Goal: Information Seeking & Learning: Learn about a topic

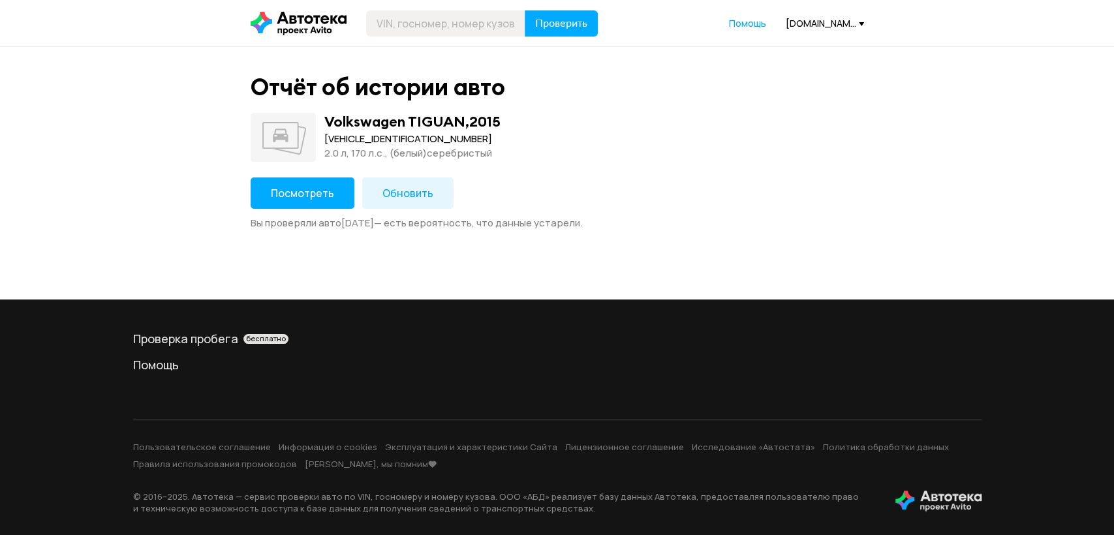
click at [272, 197] on span "Посмотреть" at bounding box center [302, 193] width 63 height 14
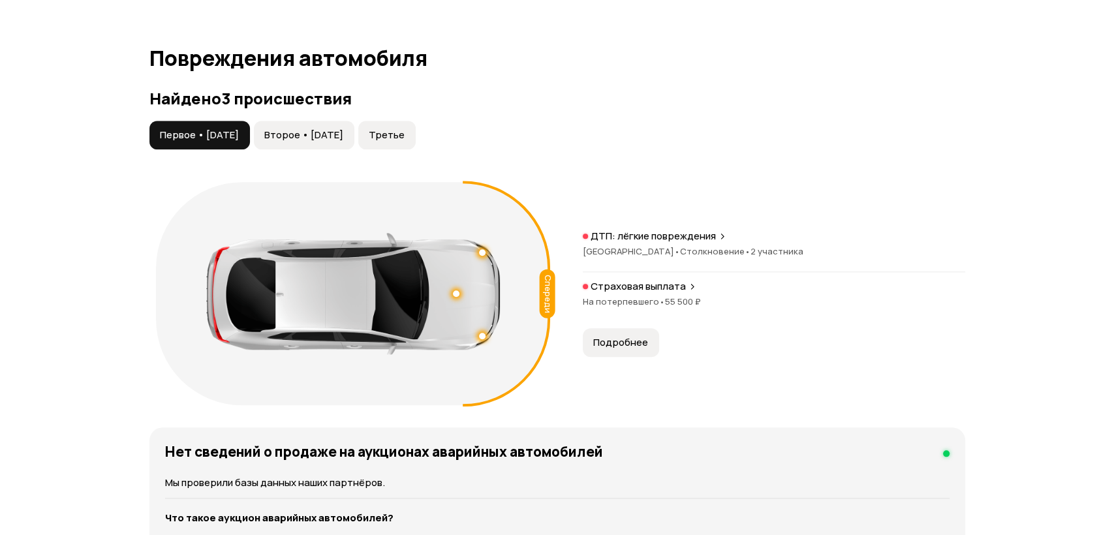
scroll to position [1306, 0]
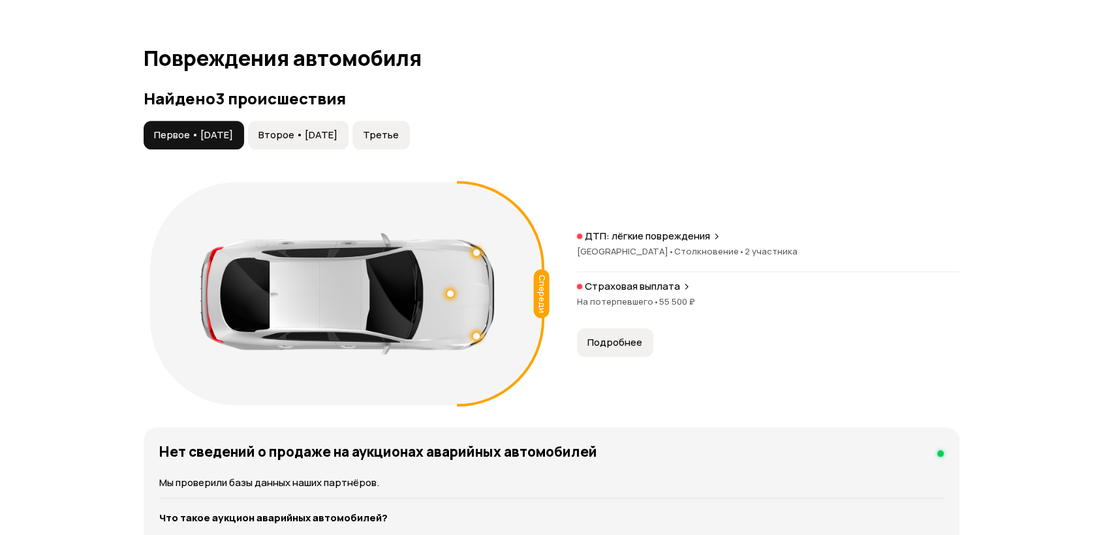
click at [341, 106] on h3 "Найдено 3 происшествия" at bounding box center [552, 98] width 816 height 18
click at [334, 134] on span "Второе • [DATE]" at bounding box center [298, 135] width 79 height 13
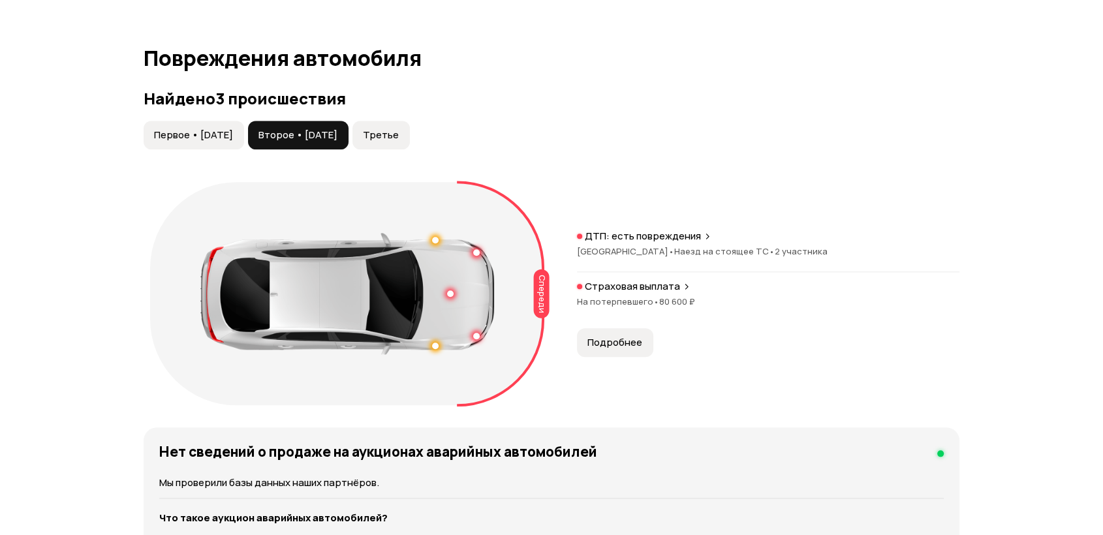
click at [615, 348] on span "Подробнее" at bounding box center [615, 342] width 55 height 13
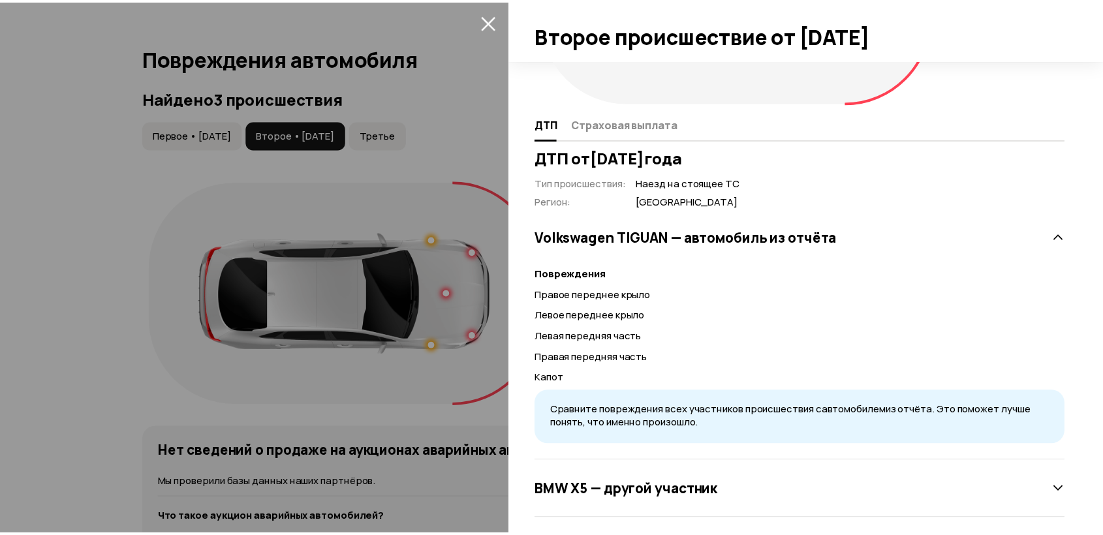
scroll to position [197, 0]
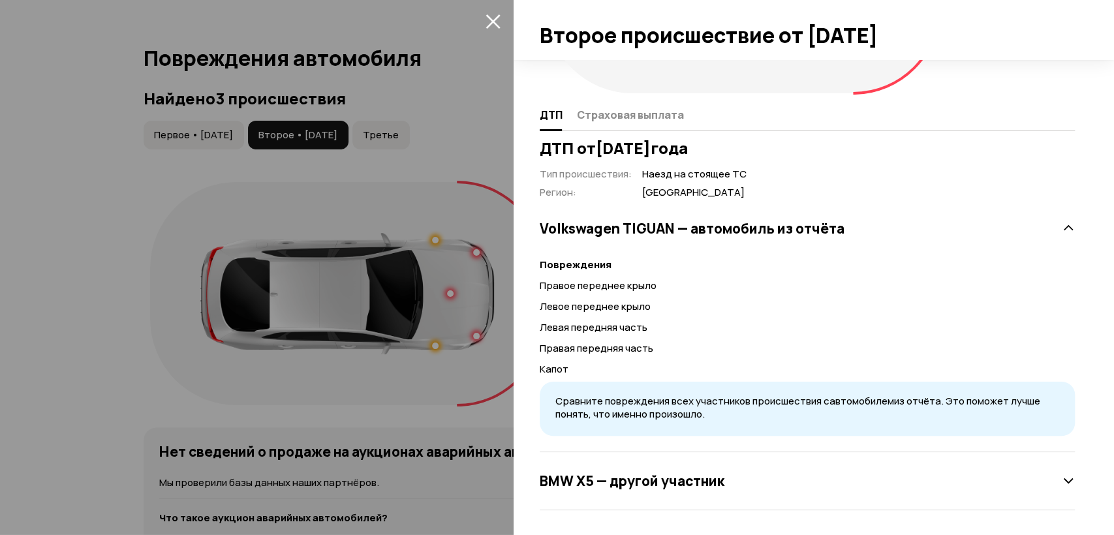
click at [487, 20] on icon "закрыть" at bounding box center [493, 21] width 15 height 15
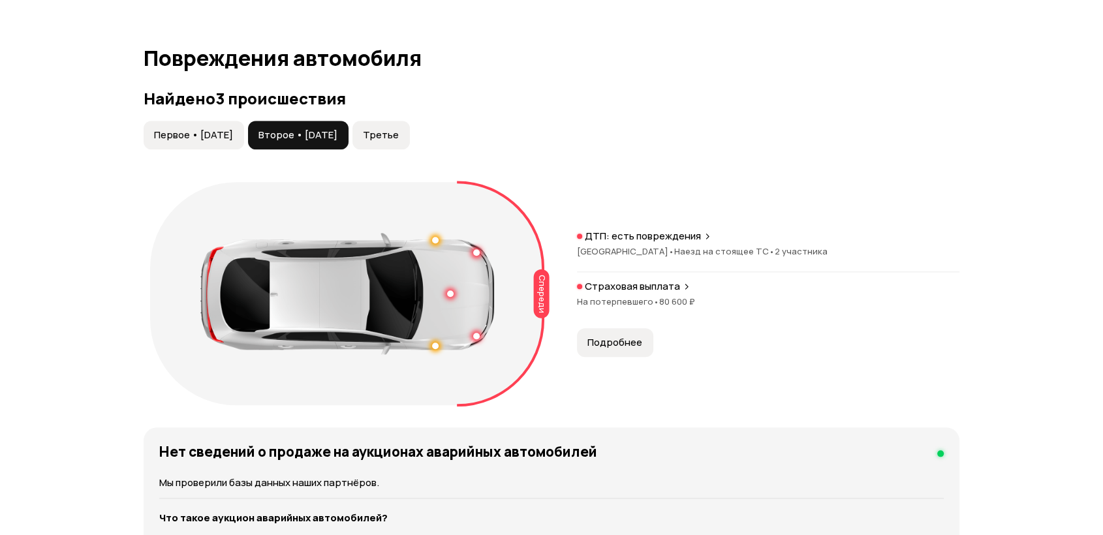
click at [588, 121] on div "Первое • [DATE] Второе • [DATE] Третье" at bounding box center [552, 135] width 816 height 29
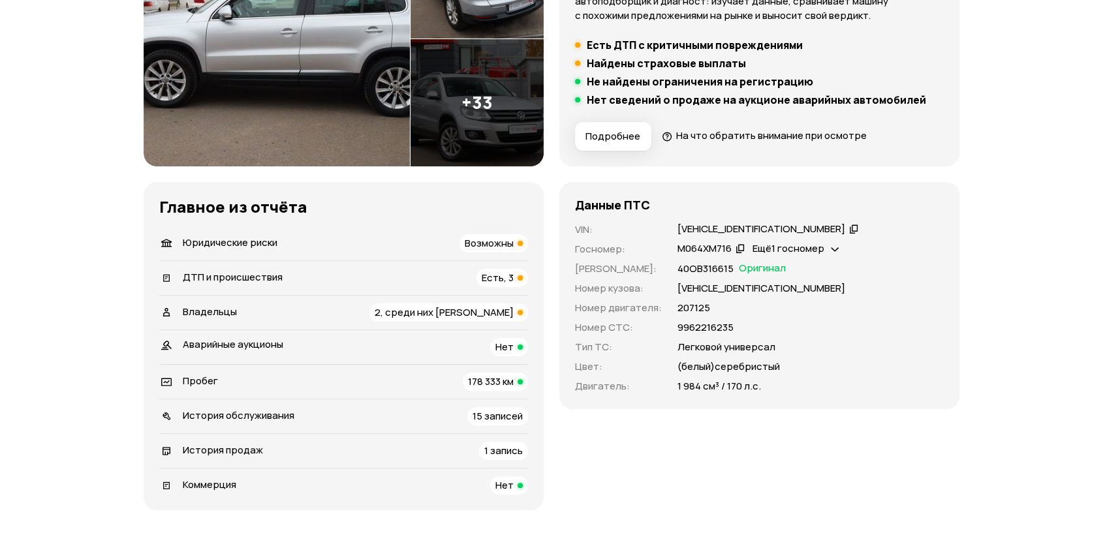
scroll to position [0, 0]
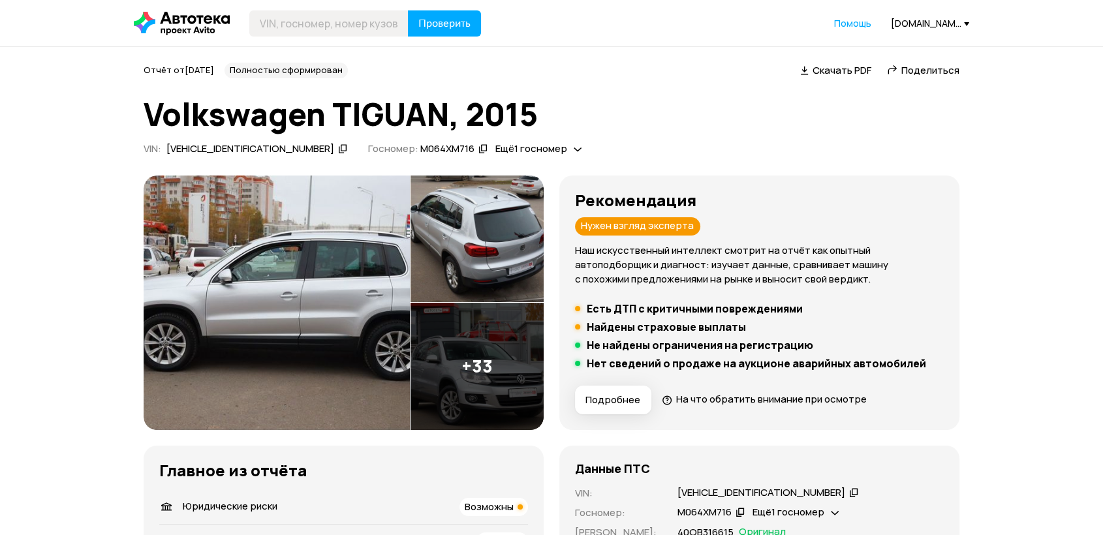
click at [338, 144] on icon at bounding box center [342, 148] width 9 height 13
